Goal: Information Seeking & Learning: Check status

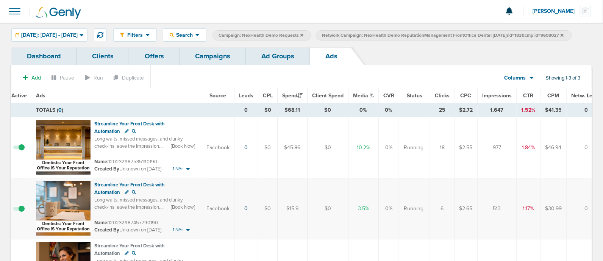
click at [216, 65] on link "Campaigns" at bounding box center [212, 56] width 66 height 18
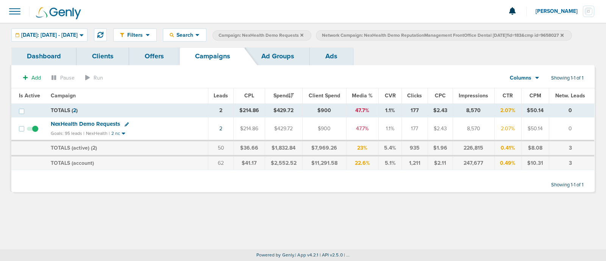
click at [303, 35] on icon at bounding box center [301, 34] width 3 height 3
click at [460, 34] on icon at bounding box center [458, 34] width 3 height 3
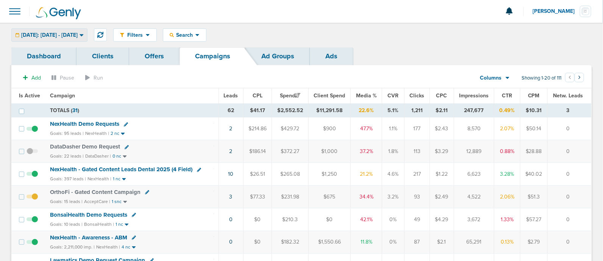
click at [78, 33] on span "[DATE]: [DATE] - [DATE]" at bounding box center [49, 35] width 56 height 5
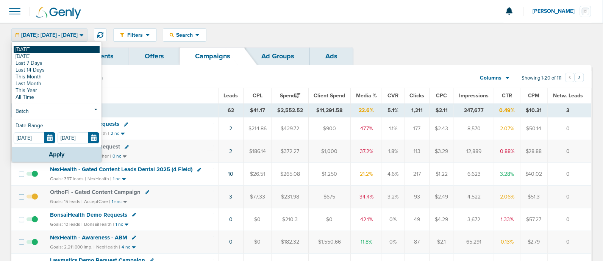
click at [14, 50] on link "[DATE]" at bounding box center [57, 49] width 86 height 7
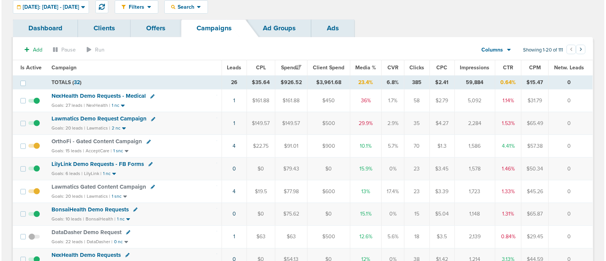
scroll to position [28, 0]
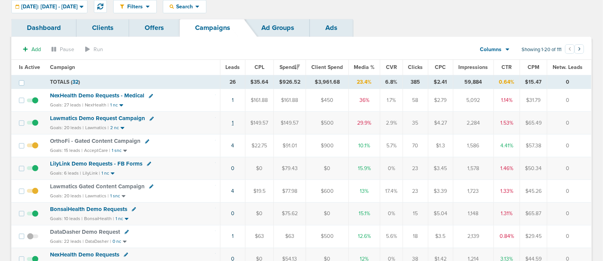
click at [233, 121] on link "1" at bounding box center [233, 123] width 2 height 6
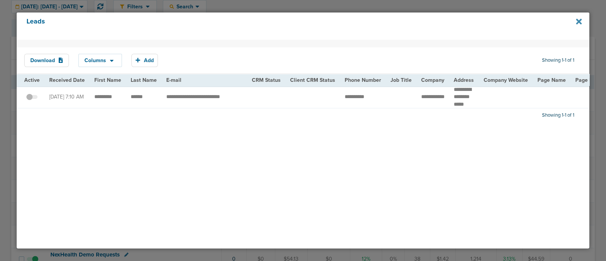
click at [576, 20] on icon at bounding box center [579, 22] width 6 height 6
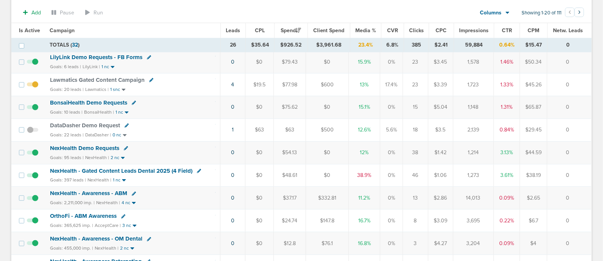
scroll to position [138, 0]
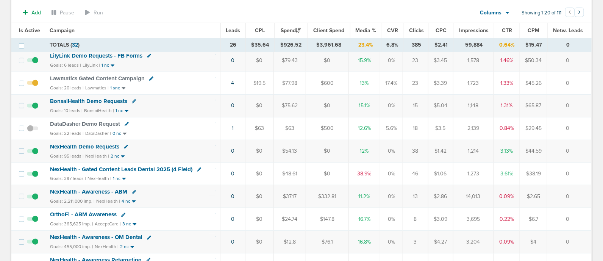
click at [156, 167] on span "NexHealth - Gated Content Leads Dental 2025 (4 Field)" at bounding box center [121, 169] width 142 height 7
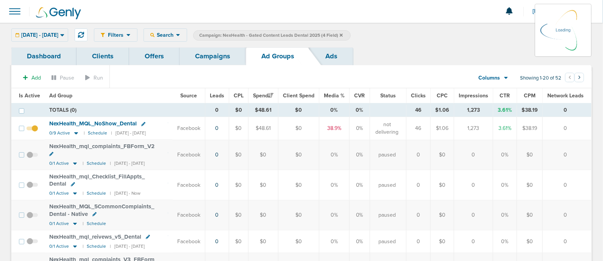
click at [215, 56] on link "Campaigns" at bounding box center [212, 56] width 66 height 18
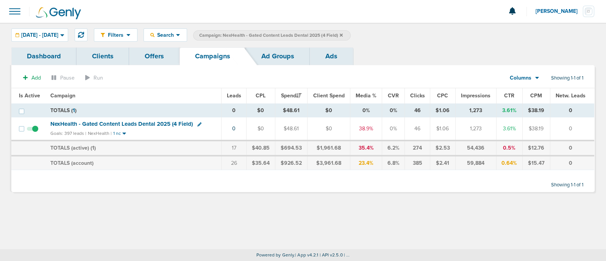
click at [343, 33] on icon at bounding box center [341, 35] width 3 height 5
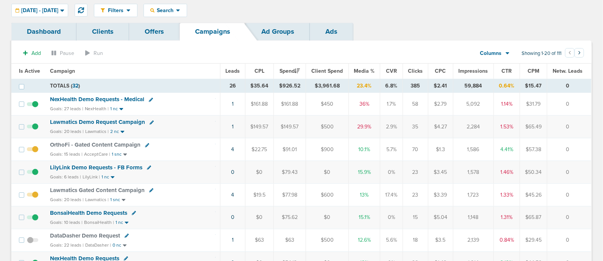
scroll to position [20, 0]
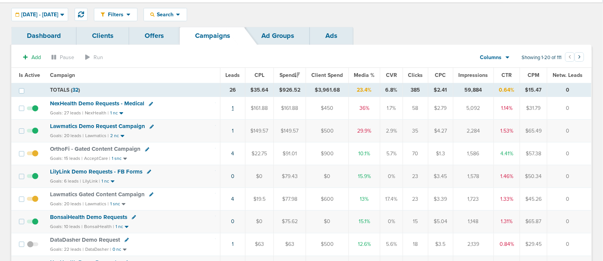
click at [233, 107] on link "1" at bounding box center [233, 108] width 2 height 6
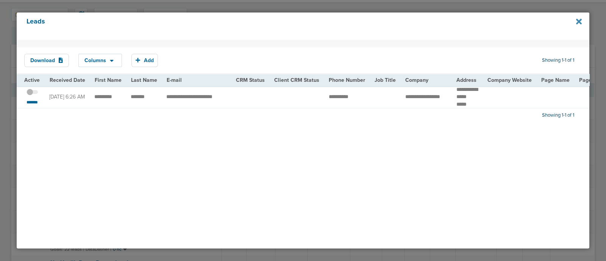
click at [578, 20] on icon at bounding box center [579, 22] width 6 height 6
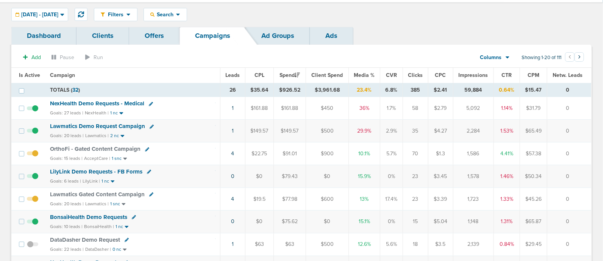
click at [374, 117] on td "36%" at bounding box center [364, 108] width 32 height 23
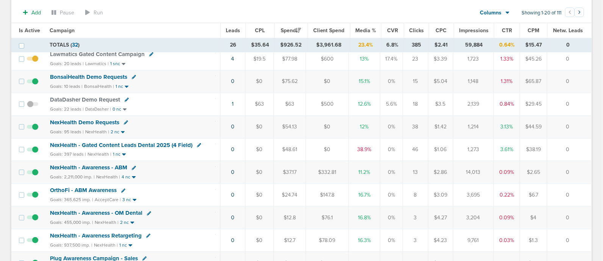
scroll to position [162, 0]
click at [81, 117] on td "NexHealth Demo Requests Goals: 95 leads | NexHealth | 2 nc" at bounding box center [132, 127] width 175 height 23
click at [74, 121] on span "NexHealth Demo Requests" at bounding box center [84, 123] width 69 height 7
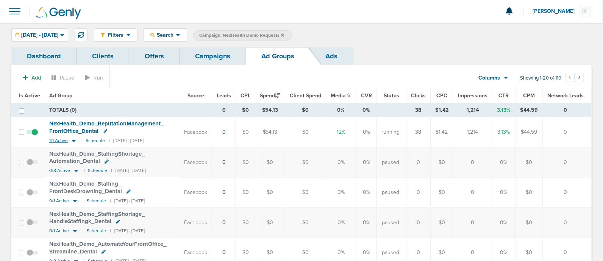
click at [75, 140] on icon at bounding box center [74, 140] width 8 height 6
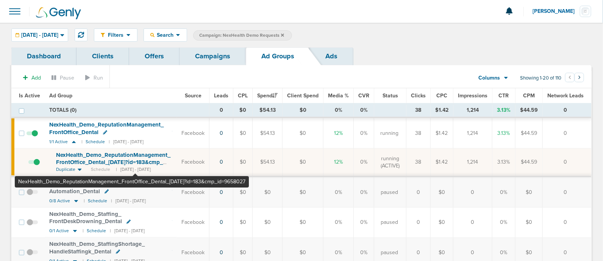
click at [135, 153] on span "NexHealth_ Demo_ ReputationManagement_ FrontOffice_ Dental_ 09.04.25?id=183&cmp…" at bounding box center [113, 162] width 114 height 22
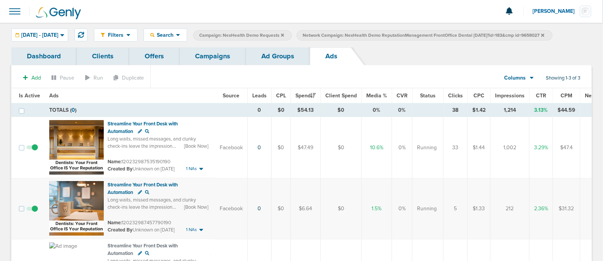
click at [280, 47] on div "Filters Active Only Settings Status Active Inactive Objectives MQL SQL Traffic …" at bounding box center [301, 35] width 603 height 25
click at [207, 50] on link "Campaigns" at bounding box center [212, 56] width 66 height 18
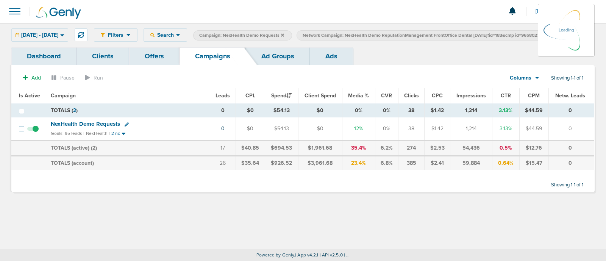
click at [284, 33] on icon at bounding box center [282, 35] width 3 height 5
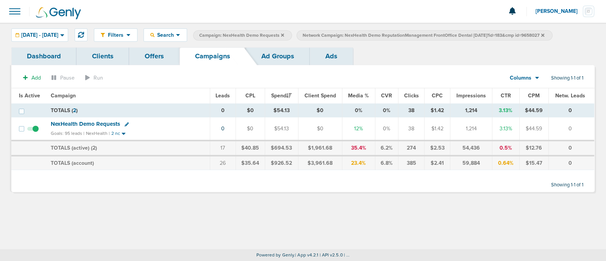
click at [284, 36] on icon at bounding box center [282, 35] width 3 height 5
click at [441, 34] on icon at bounding box center [439, 34] width 3 height 3
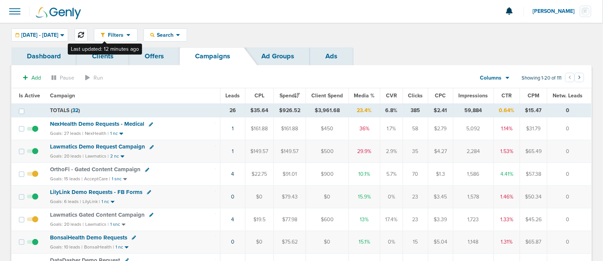
click at [87, 31] on button at bounding box center [81, 34] width 13 height 13
